Goal: Information Seeking & Learning: Learn about a topic

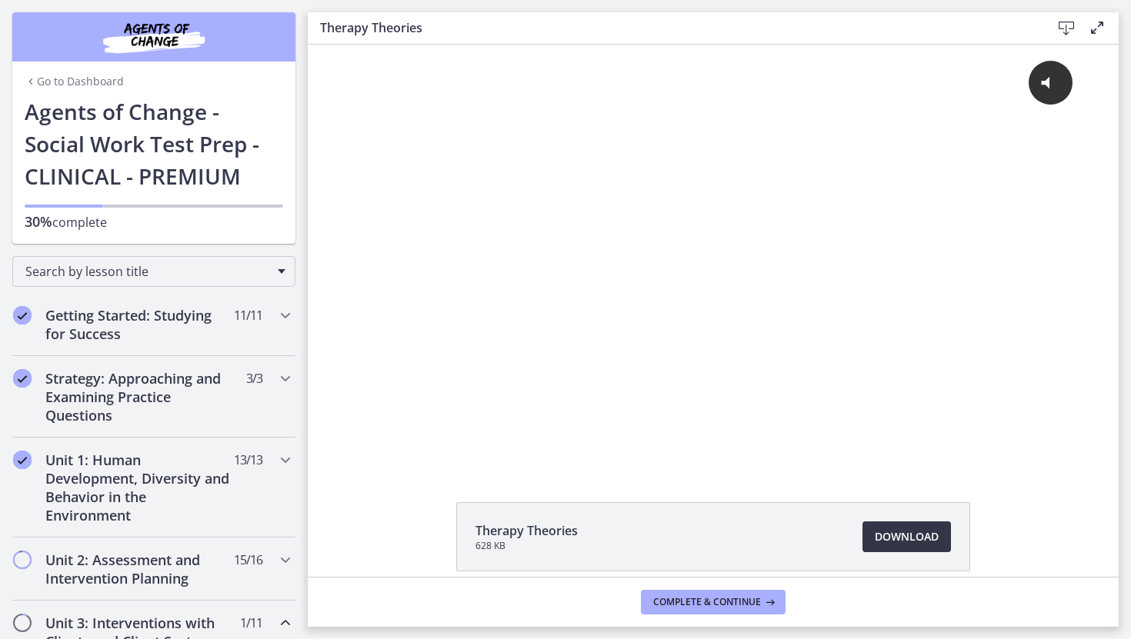
click at [893, 535] on span "Download Opens in a new window" at bounding box center [907, 537] width 64 height 18
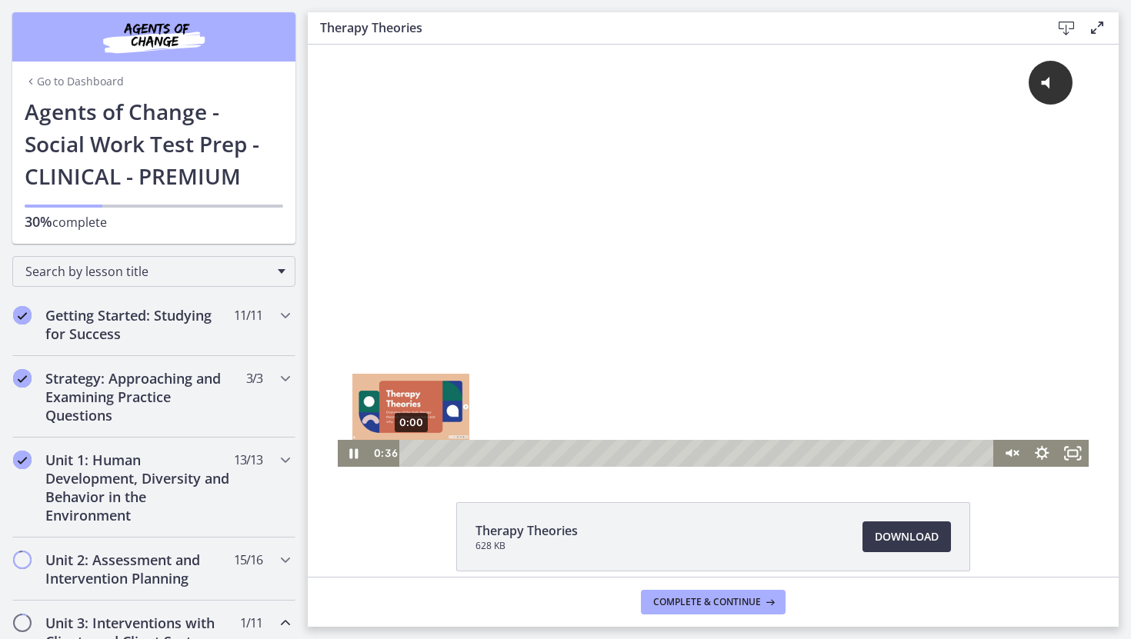
click at [411, 454] on div "0:00" at bounding box center [699, 453] width 576 height 27
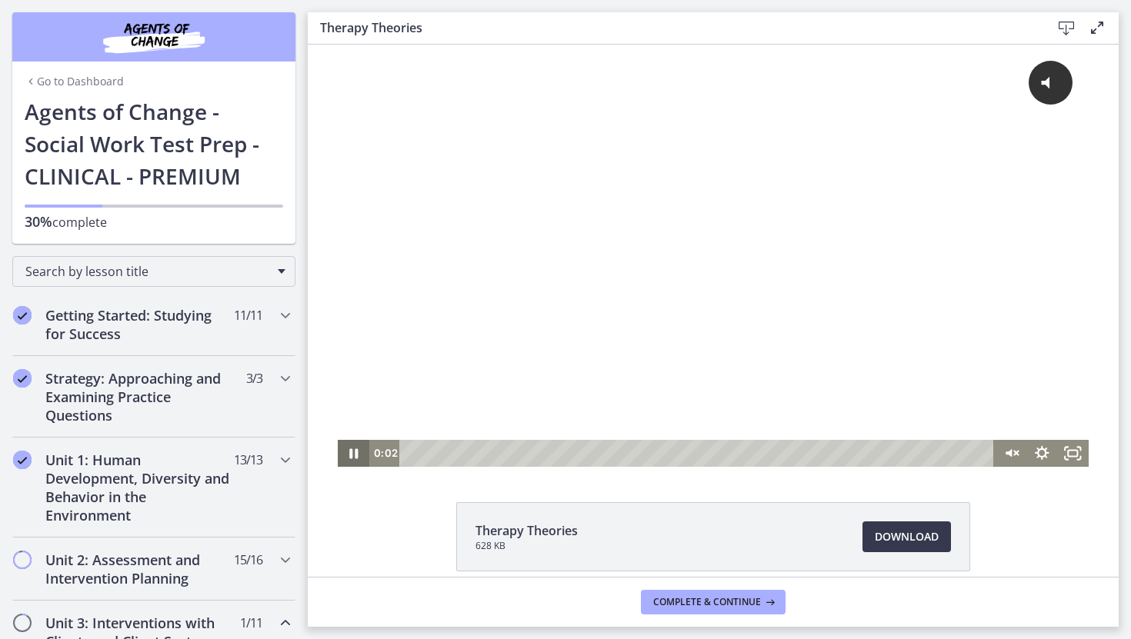
click at [356, 456] on icon "Pause" at bounding box center [353, 454] width 8 height 10
click at [1010, 450] on icon "Unmute" at bounding box center [1011, 453] width 32 height 27
click at [356, 455] on icon "Play Video" at bounding box center [355, 453] width 8 height 11
click at [1064, 452] on icon "Fullscreen" at bounding box center [1073, 453] width 32 height 27
click at [351, 451] on icon "Pause" at bounding box center [353, 454] width 8 height 10
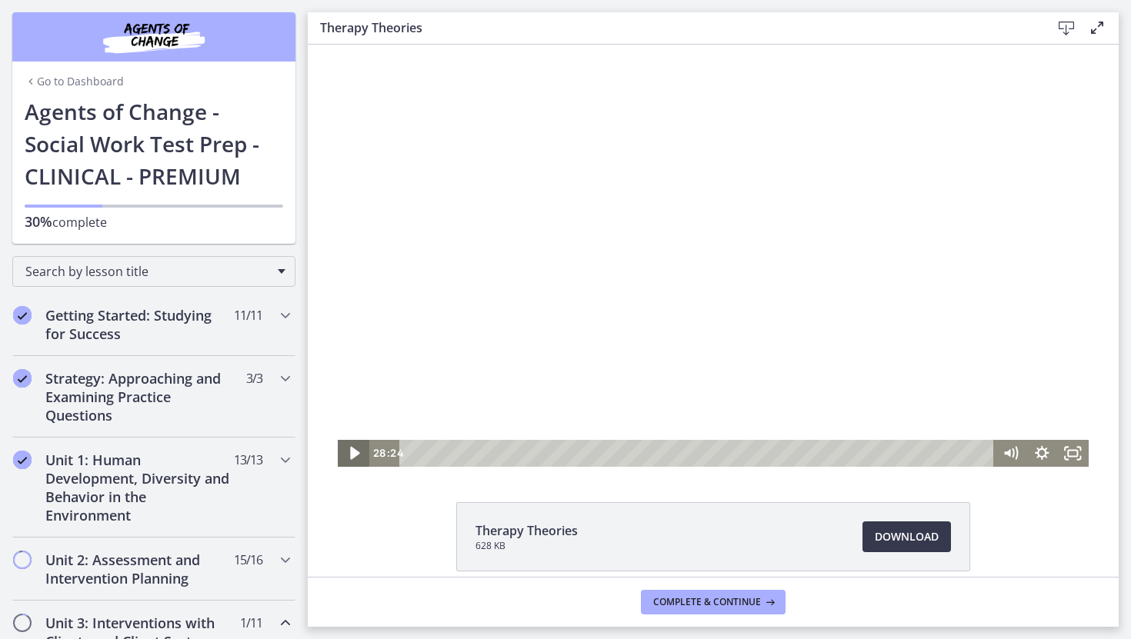
click at [352, 456] on icon "Play Video" at bounding box center [355, 453] width 10 height 13
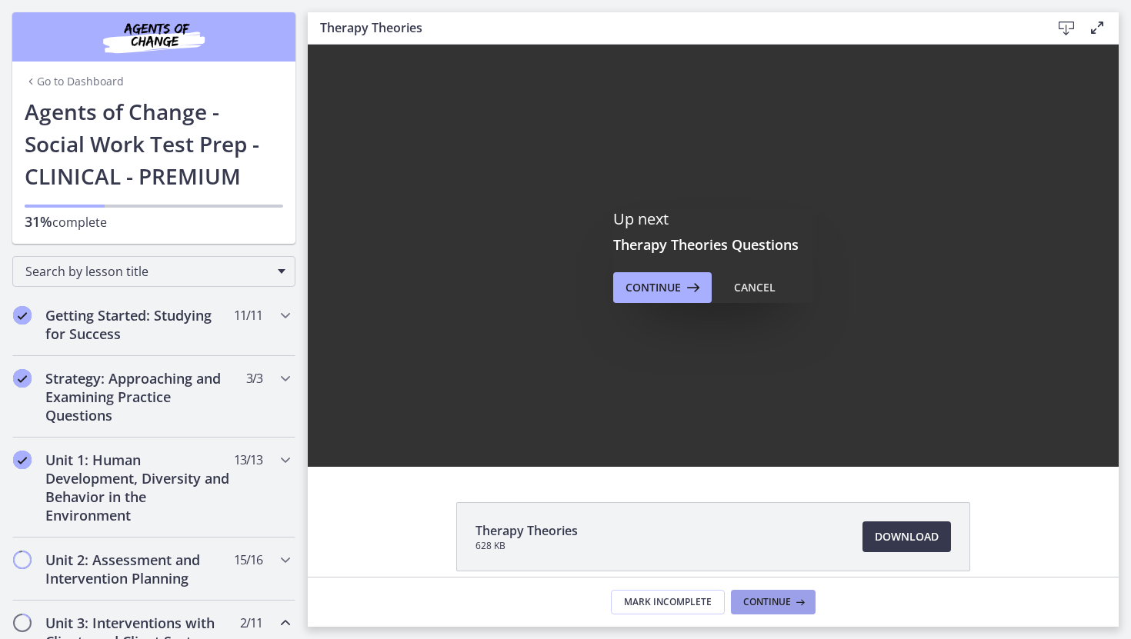
click at [760, 612] on button "Continue" at bounding box center [773, 602] width 85 height 25
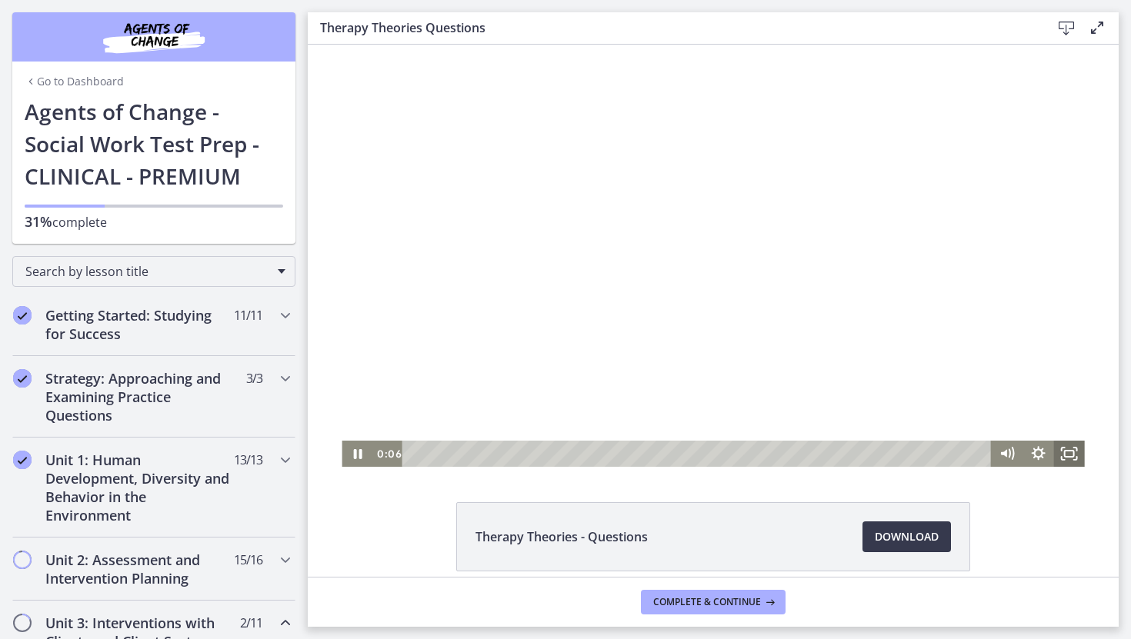
click at [1066, 456] on icon "Fullscreen" at bounding box center [1068, 454] width 31 height 26
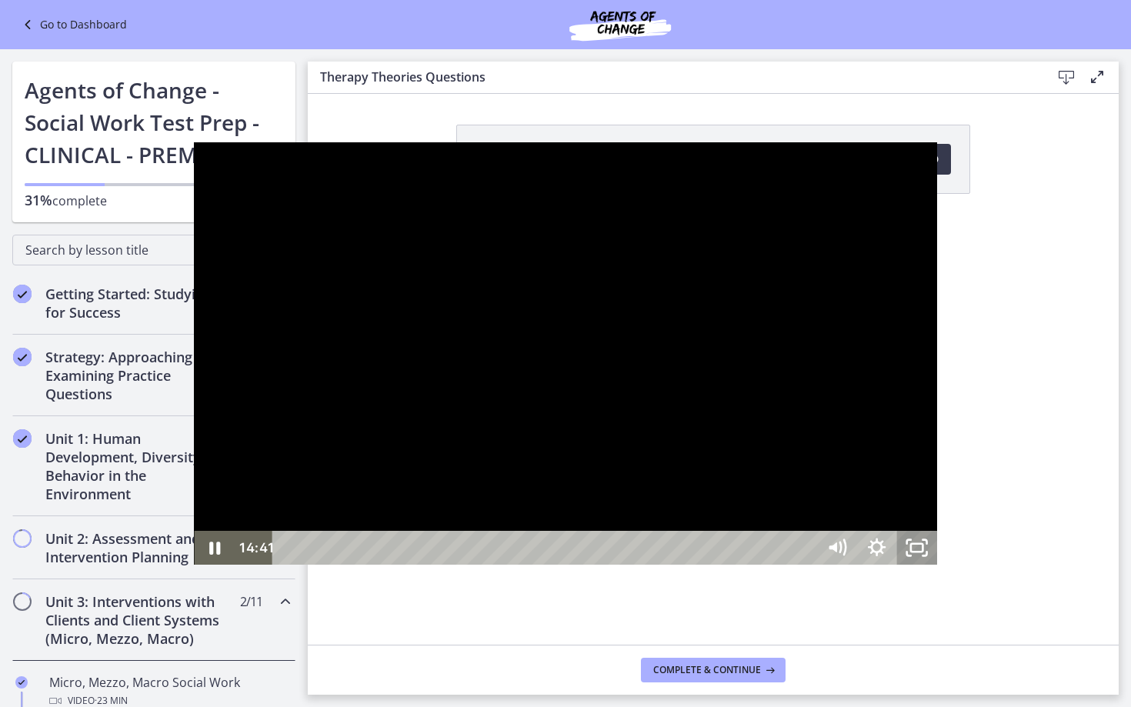
click at [937, 565] on icon "Unfullscreen" at bounding box center [917, 548] width 40 height 34
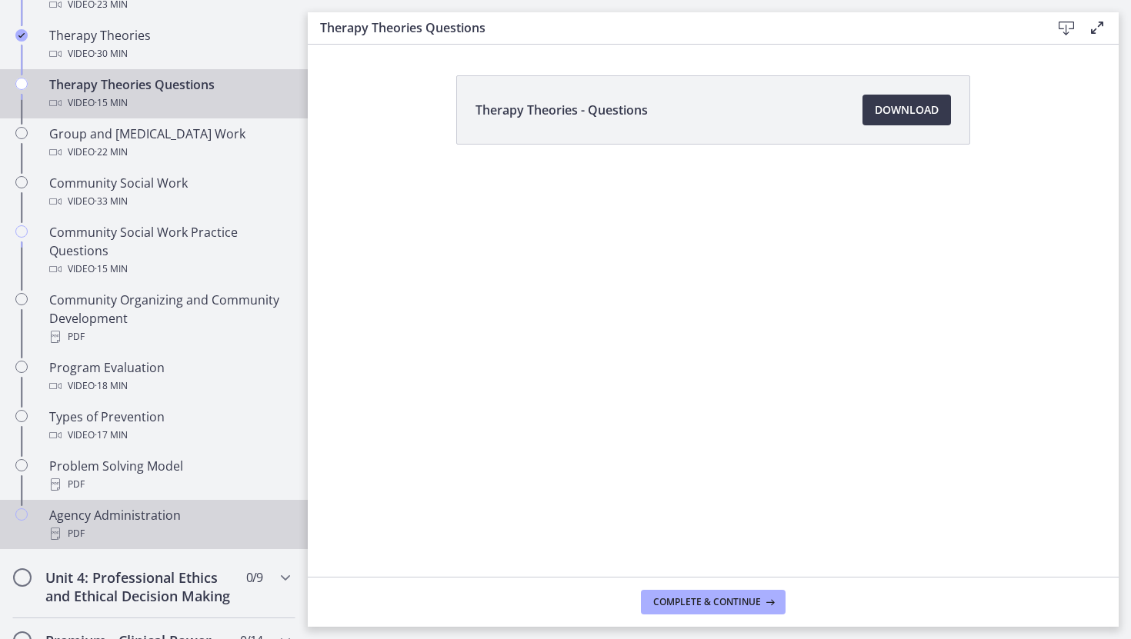
scroll to position [712, 0]
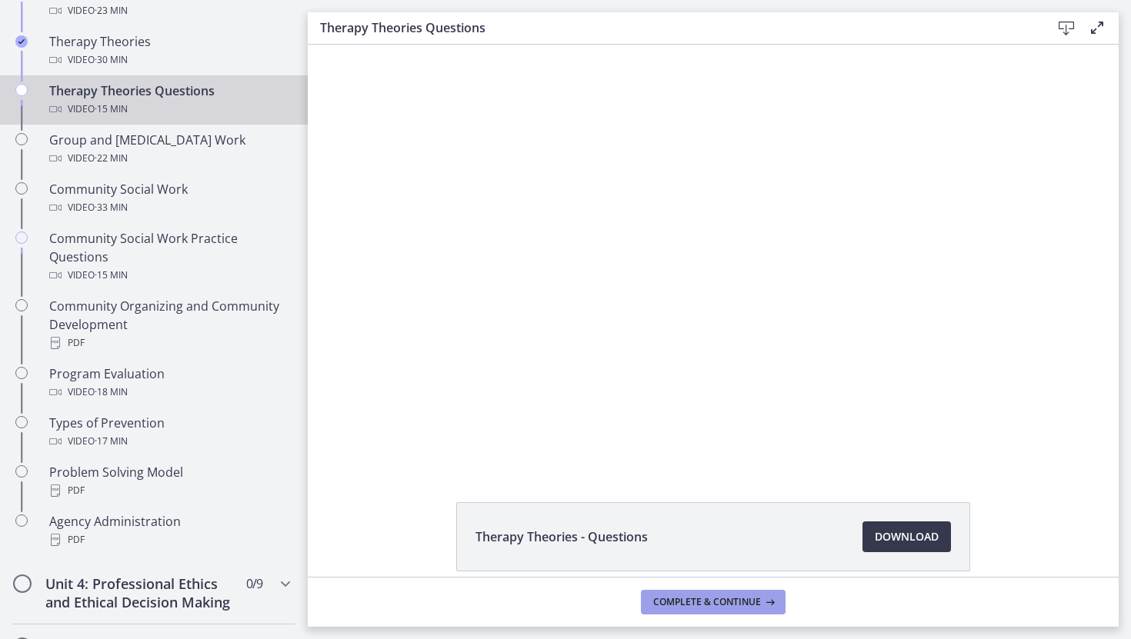
click at [686, 602] on span "Complete & continue" at bounding box center [707, 602] width 108 height 12
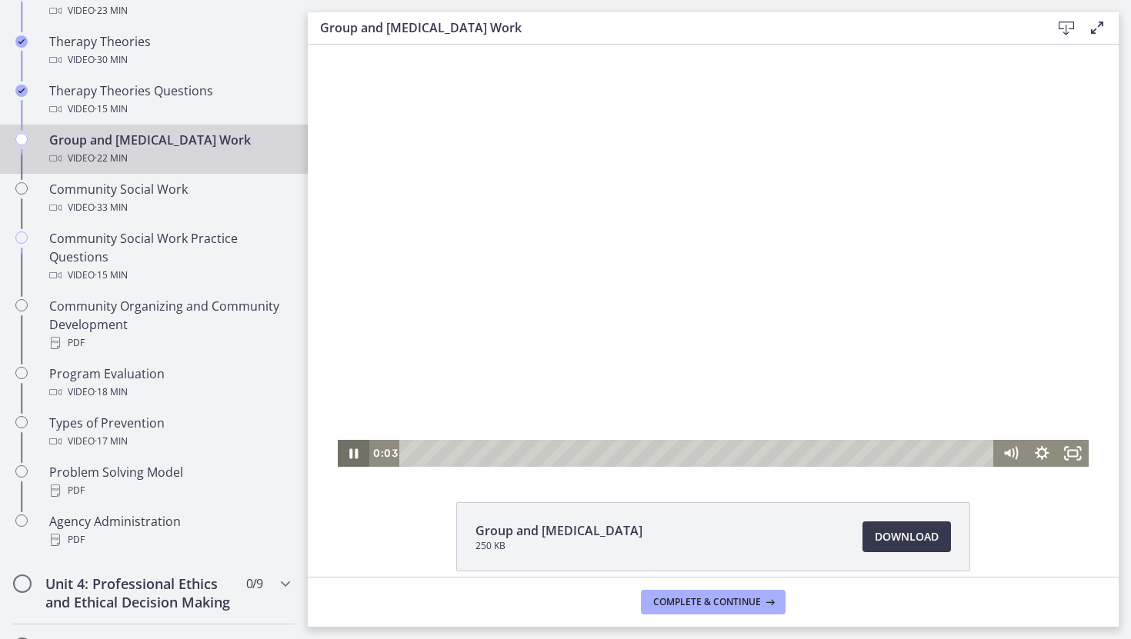
click at [355, 459] on icon "Pause" at bounding box center [354, 453] width 32 height 27
